Goal: Communication & Community: Connect with others

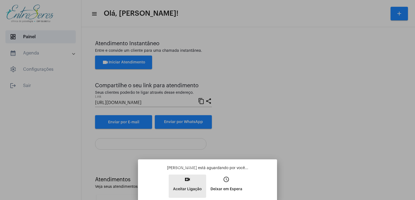
click at [188, 183] on mat-icon "video_call" at bounding box center [187, 180] width 7 height 7
